Goal: Information Seeking & Learning: Learn about a topic

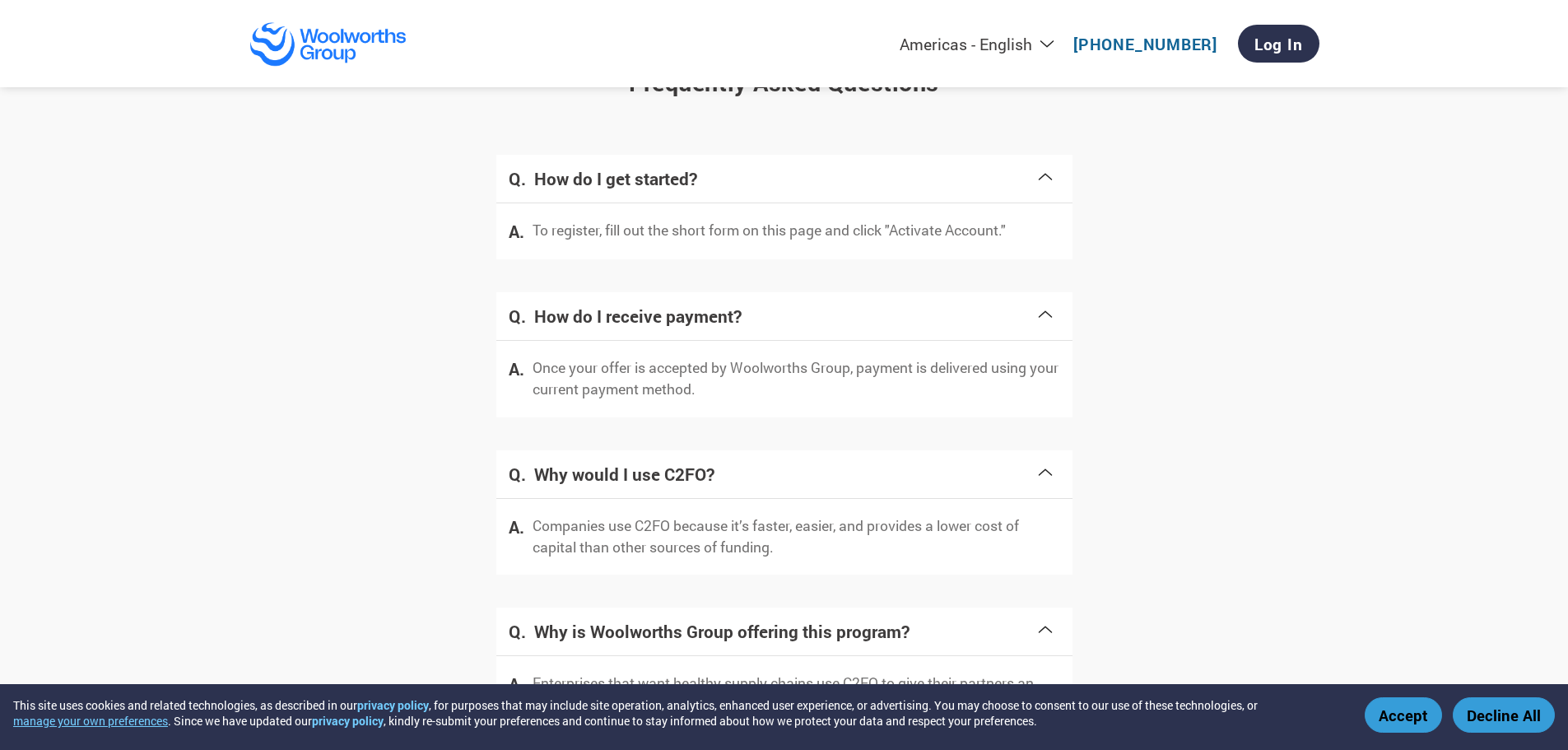
scroll to position [2962, 0]
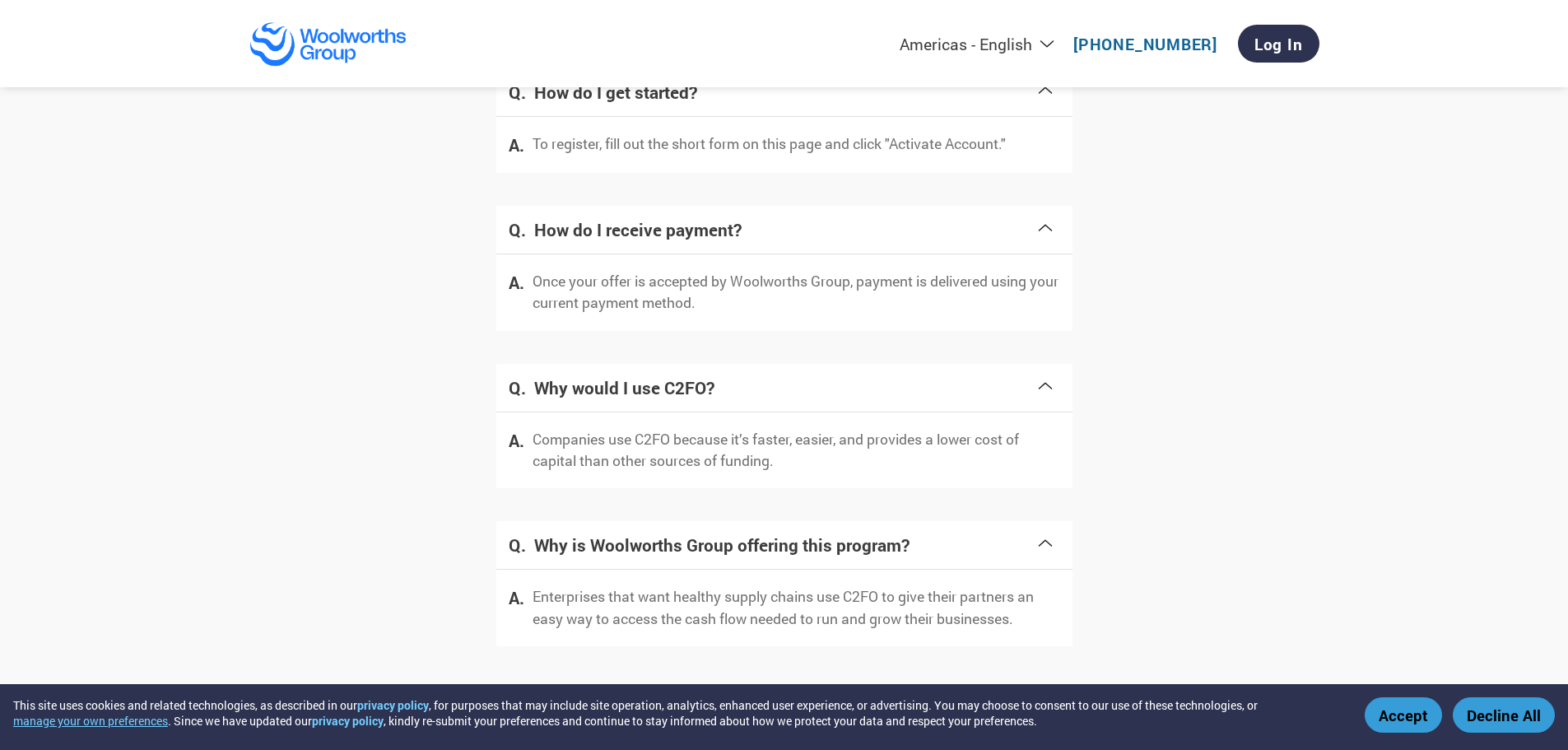
click at [821, 385] on h4 "Why would I use C2FO?" at bounding box center [784, 388] width 501 height 23
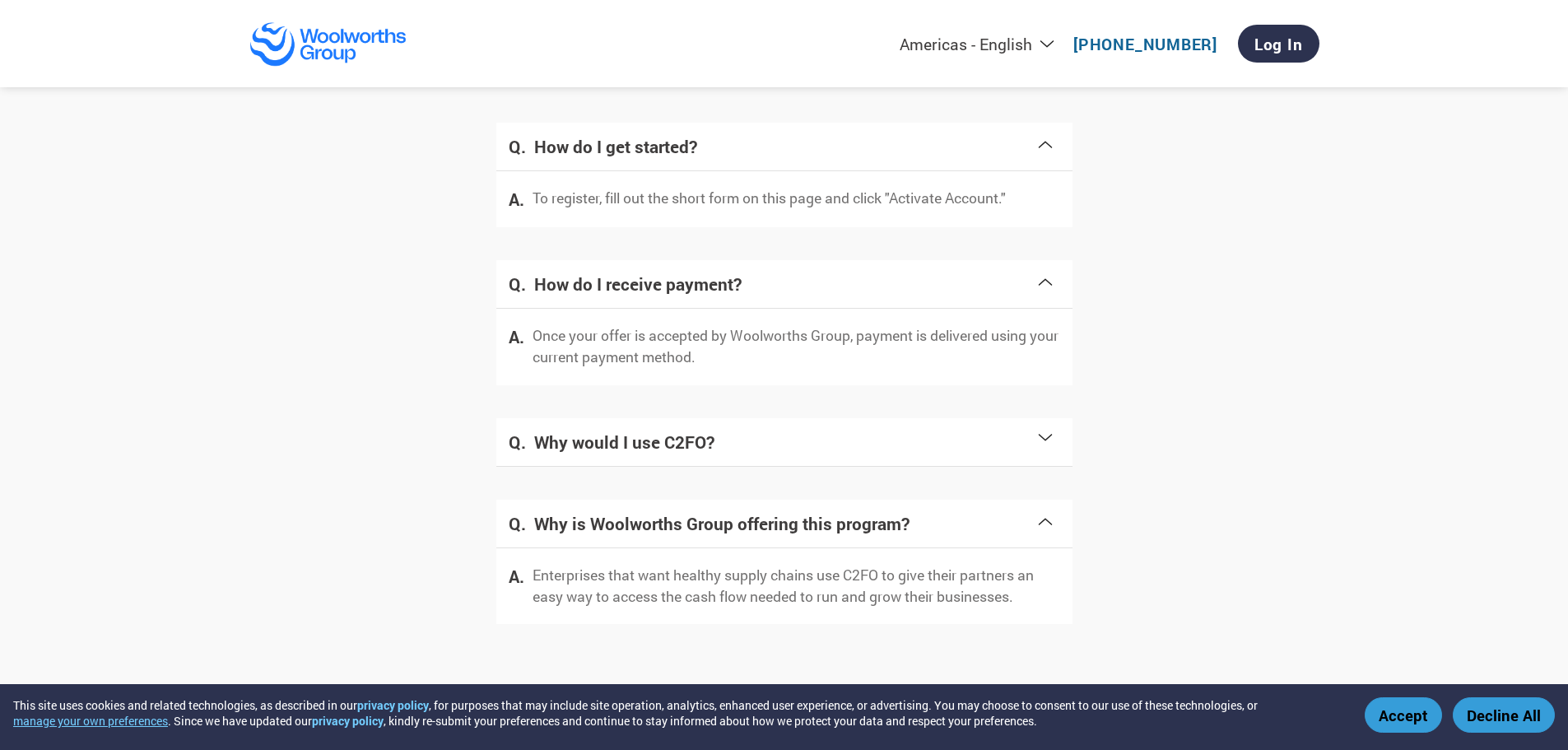
click at [838, 450] on h4 "Why would I use C2FO?" at bounding box center [784, 442] width 501 height 23
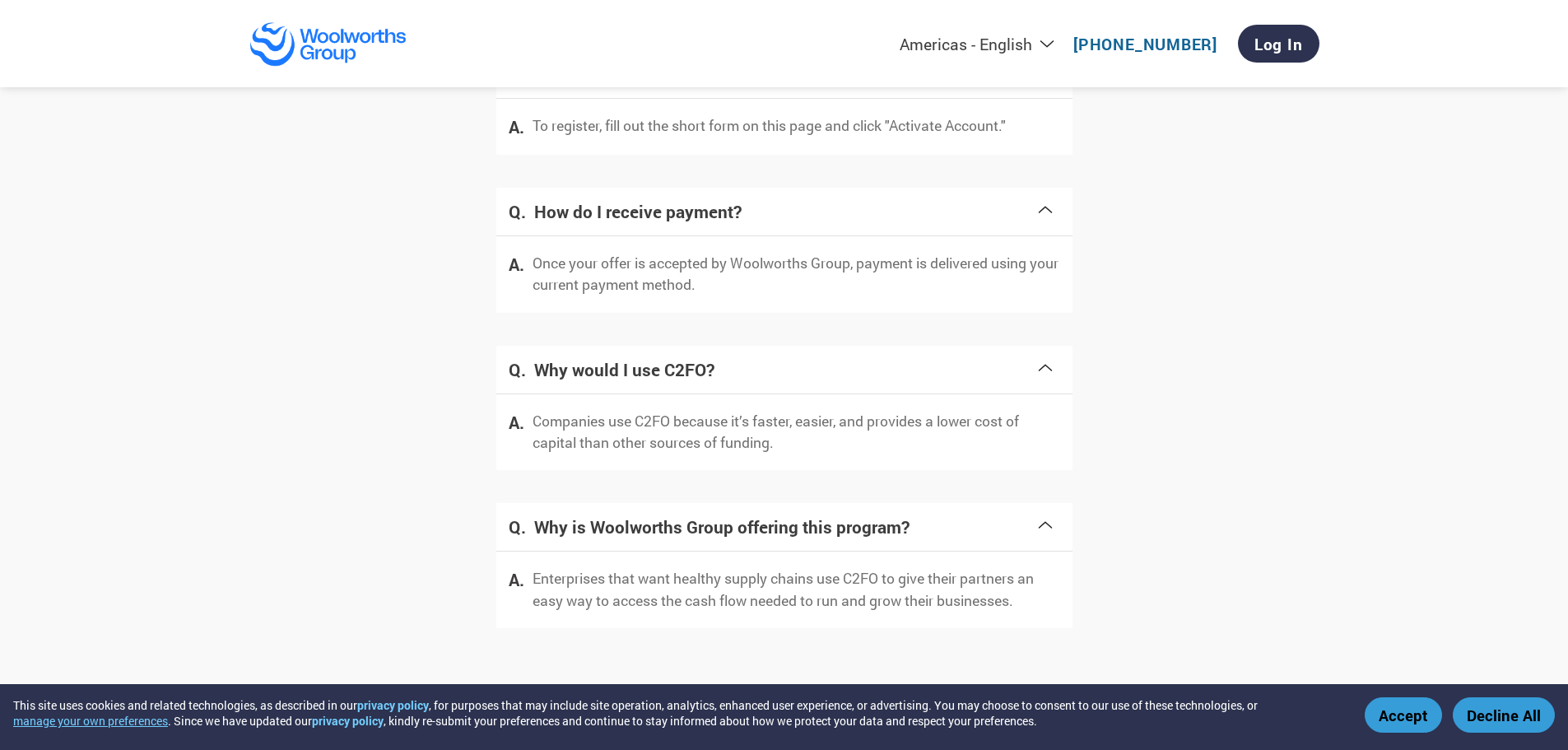
scroll to position [3066, 0]
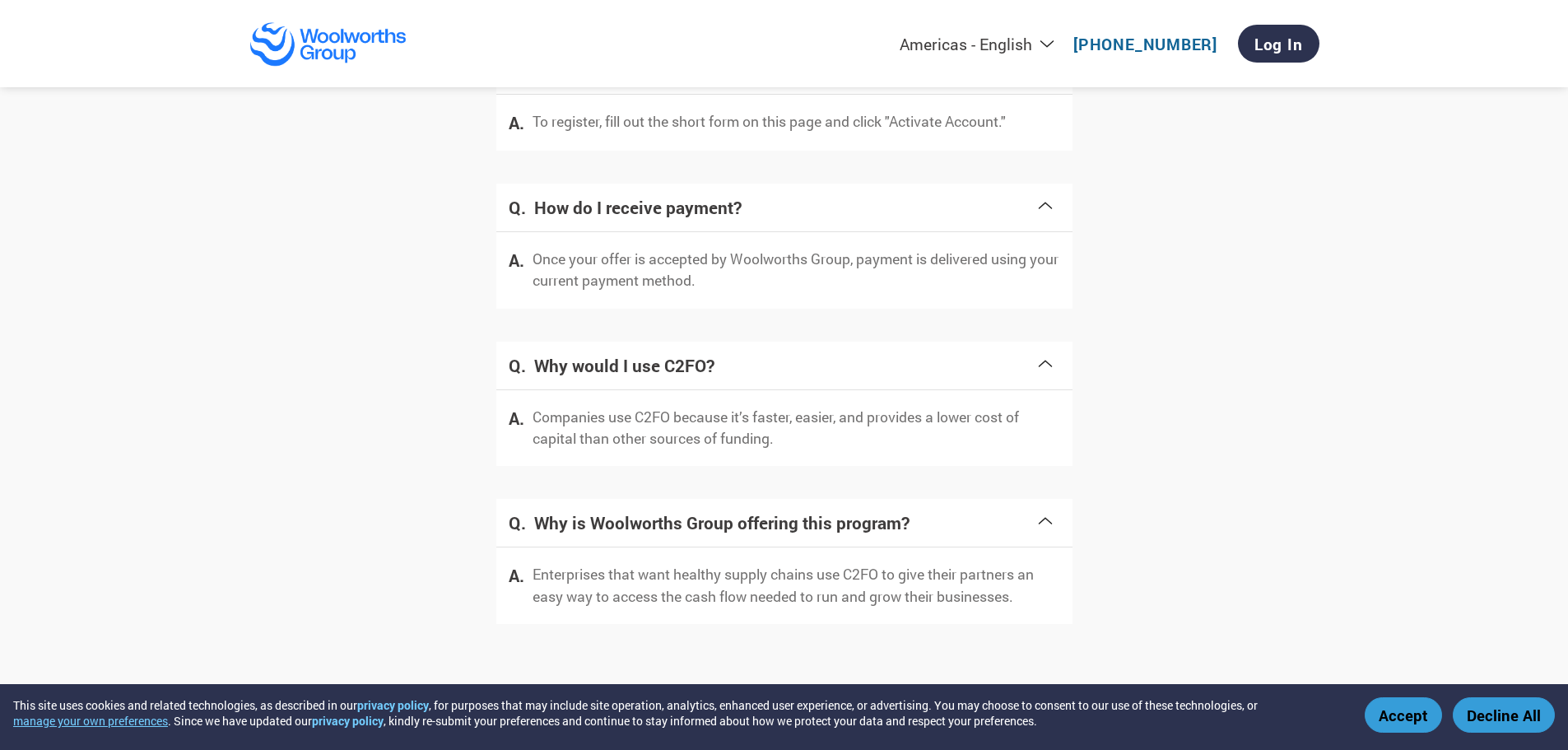
click at [927, 610] on div "Enterprises that want healthy supply chains use C2FO to give their partners an …" at bounding box center [784, 586] width 576 height 76
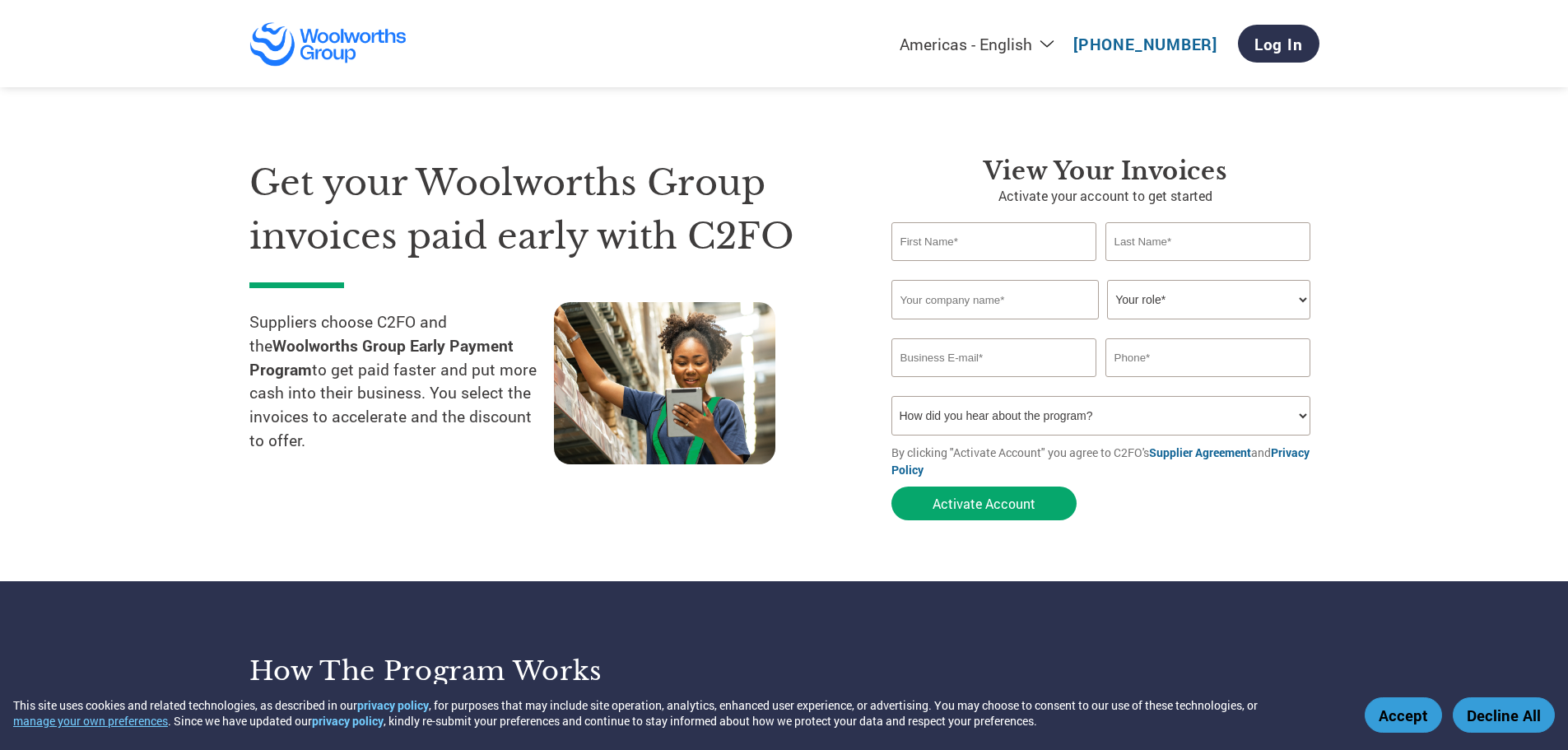
scroll to position [0, 0]
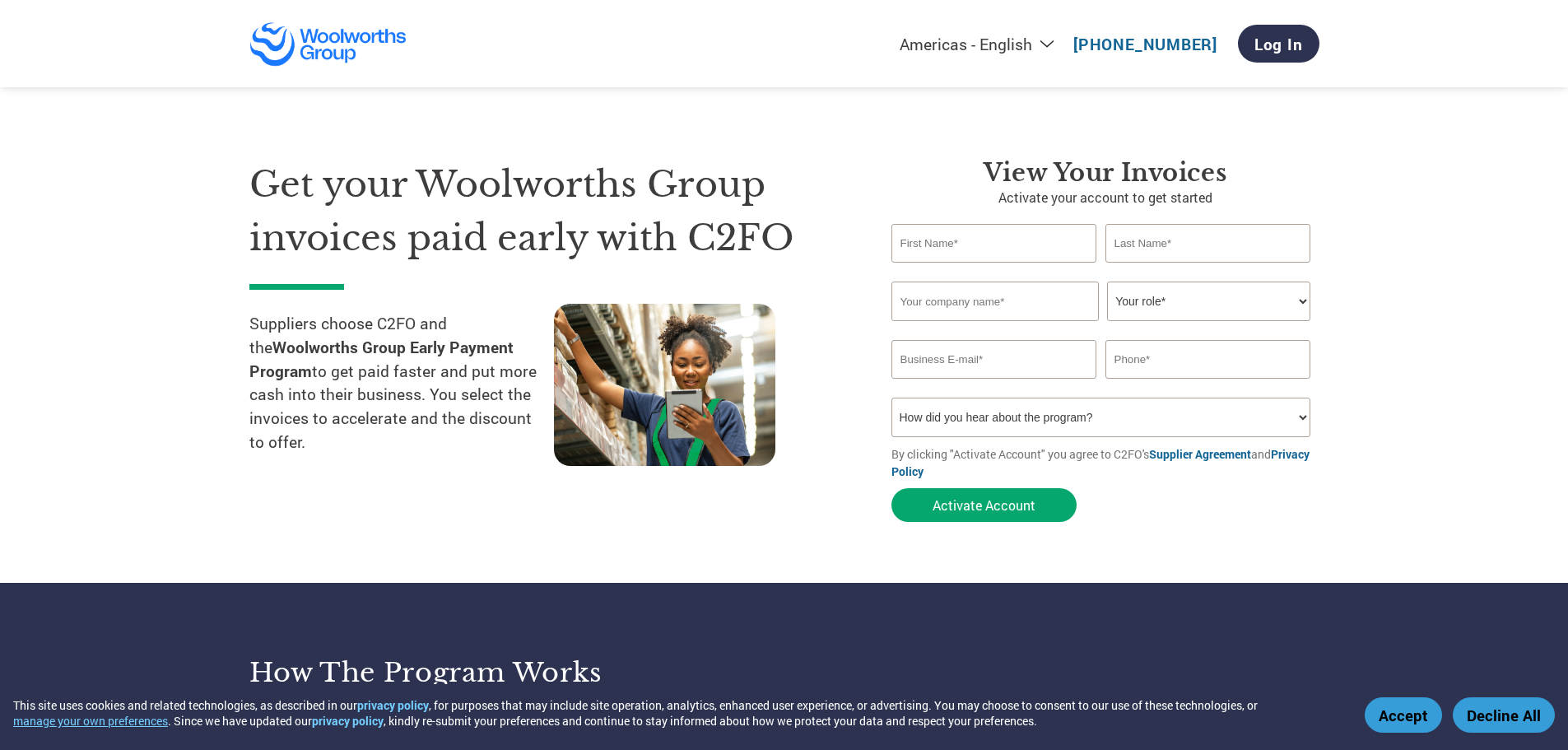
click at [1052, 53] on div "Americas - English Américas - Español [GEOGRAPHIC_DATA] - Português [GEOGRAPHIC…" at bounding box center [993, 43] width 651 height 54
click at [1059, 43] on select "Americas - English Américas - Español [GEOGRAPHIC_DATA] - Português [GEOGRAPHIC…" at bounding box center [874, 44] width 381 height 21
click at [607, 136] on div "Get your Woolworths Group invoices paid early with C2FO Suppliers choose C2FO a…" at bounding box center [784, 311] width 1070 height 438
click at [1151, 140] on div "Get your Woolworths Group invoices paid early with C2FO Suppliers choose C2FO a…" at bounding box center [784, 311] width 1070 height 438
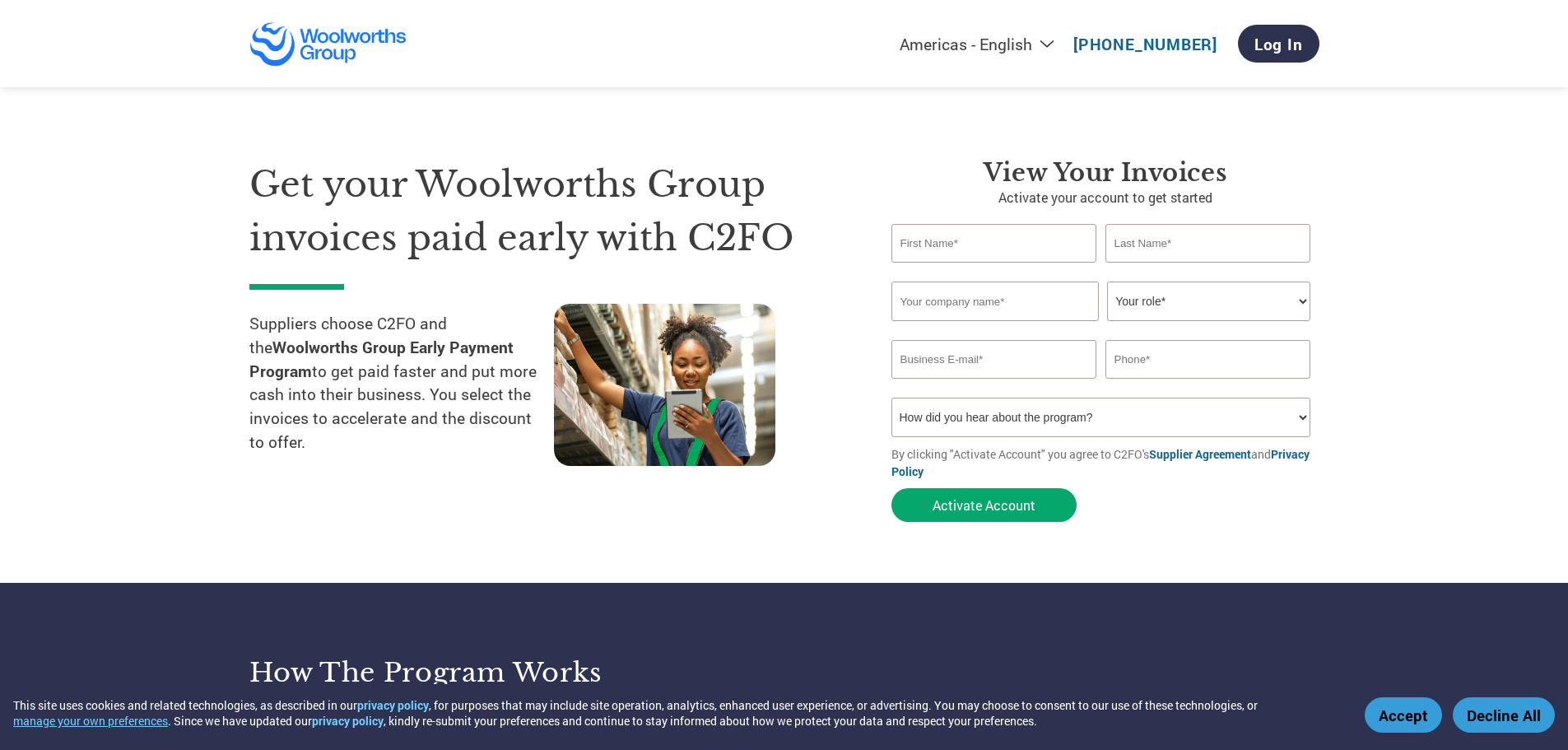
click at [310, 51] on img at bounding box center [328, 44] width 159 height 45
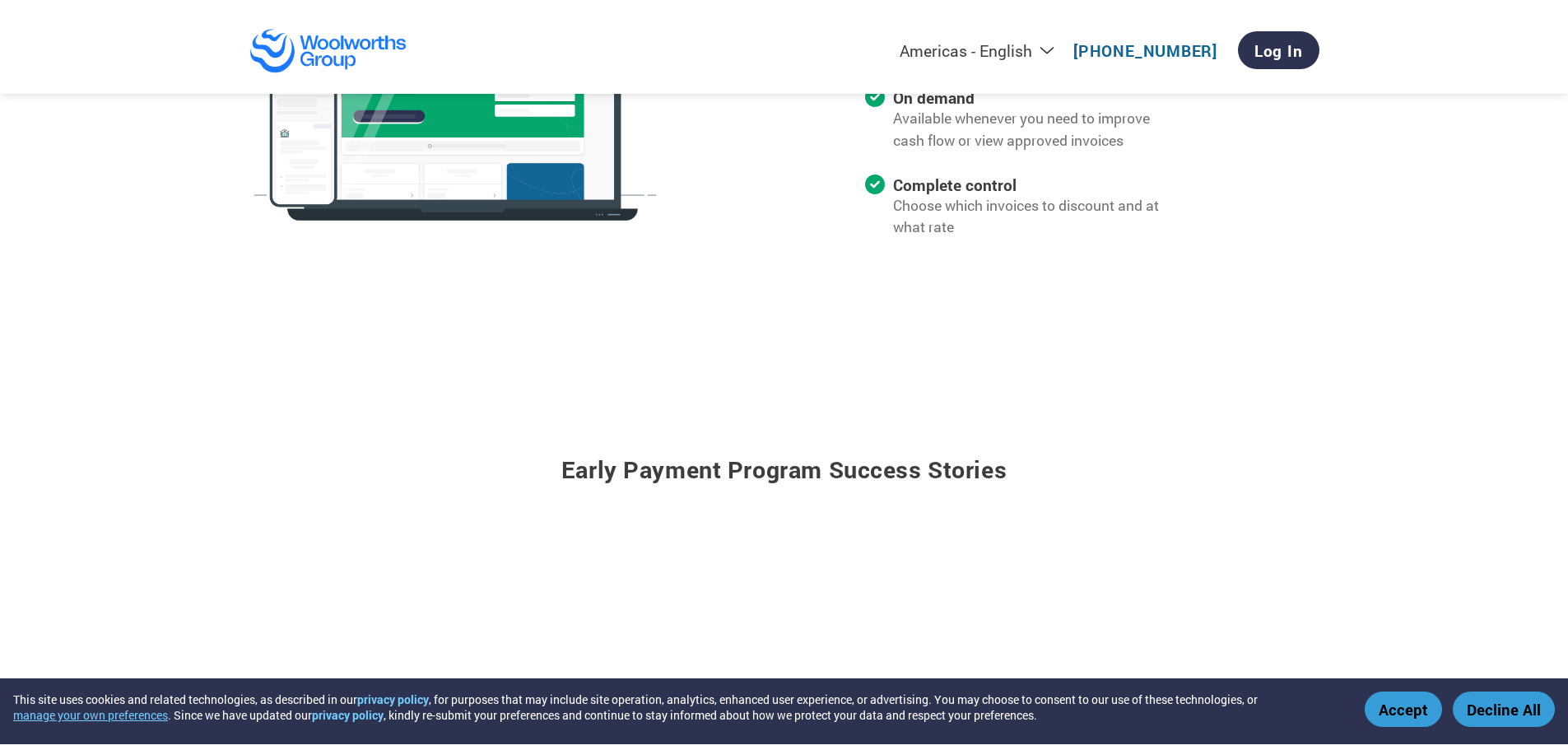
scroll to position [1893, 0]
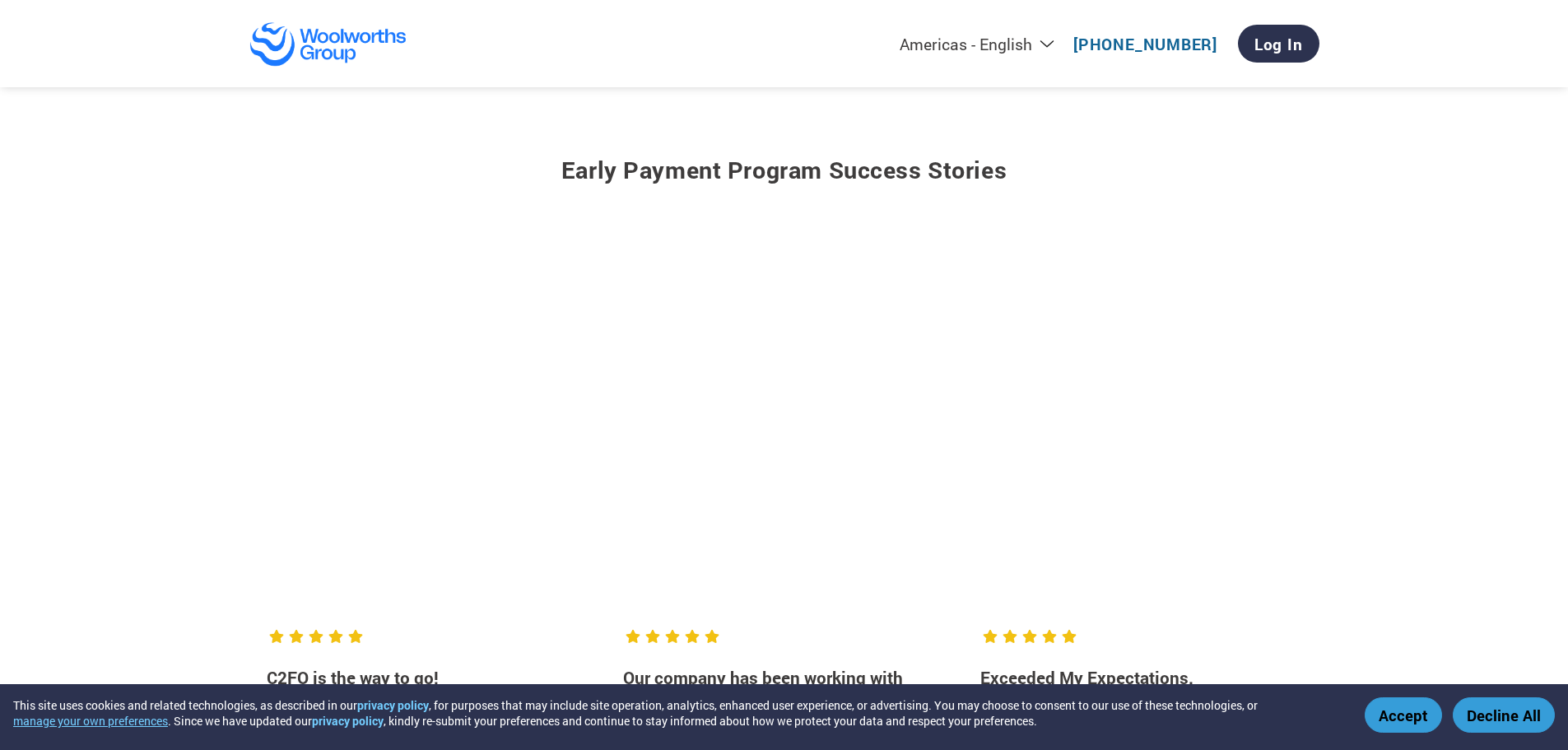
click at [1397, 716] on button "Accept" at bounding box center [1403, 714] width 77 height 36
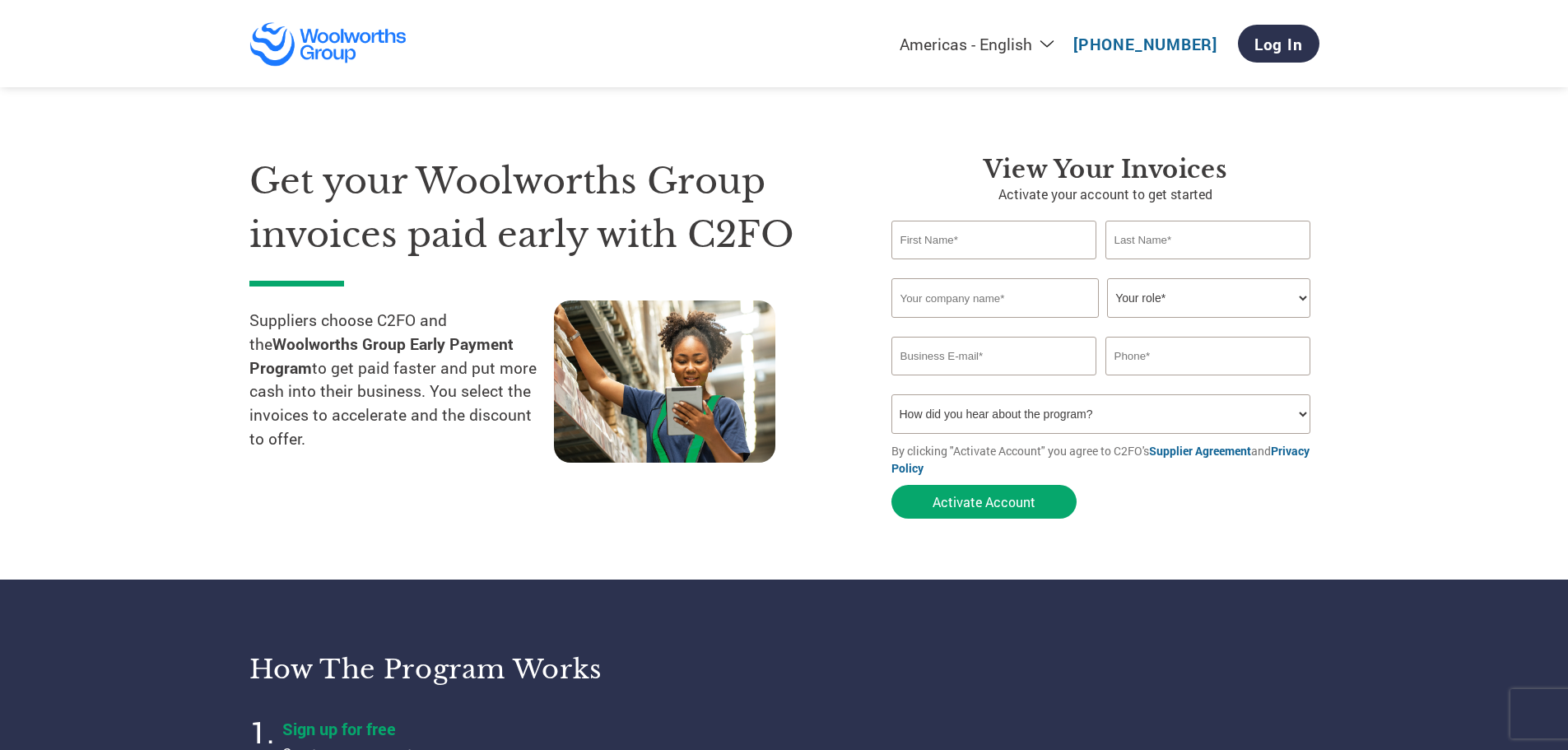
scroll to position [0, 0]
